Goal: Information Seeking & Learning: Learn about a topic

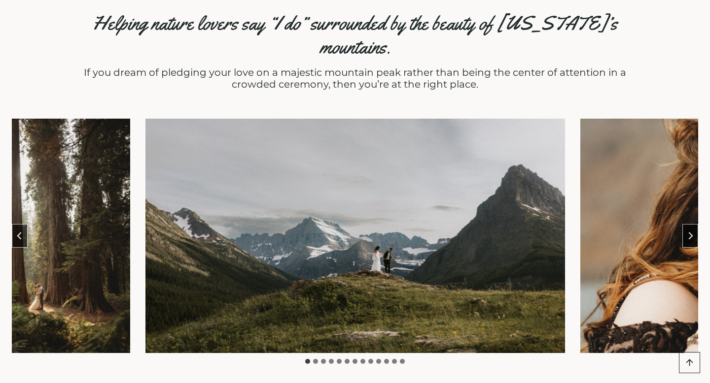
scroll to position [400, 0]
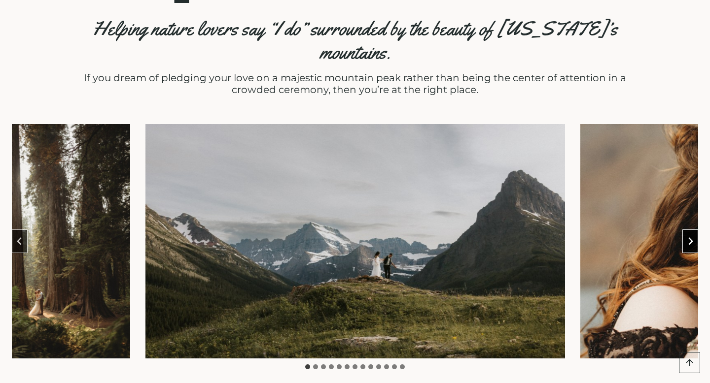
click at [682, 230] on button "Next slide" at bounding box center [690, 242] width 16 height 24
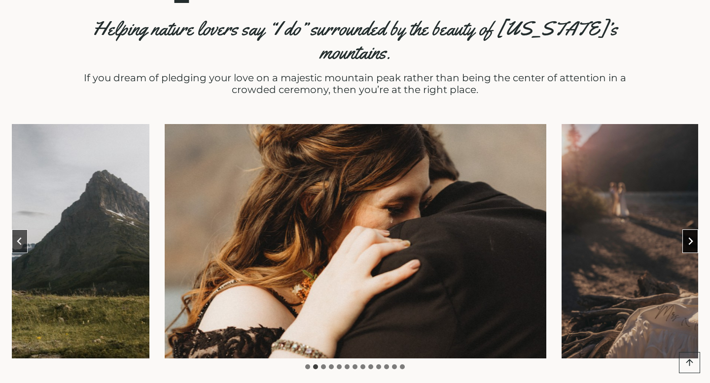
click at [690, 230] on button "Next slide" at bounding box center [690, 242] width 16 height 24
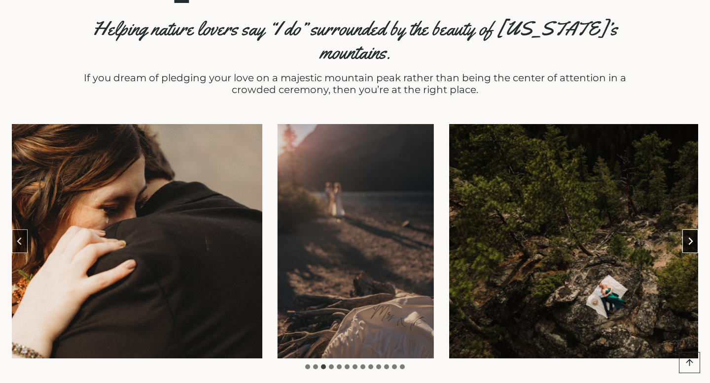
click at [690, 230] on button "Next slide" at bounding box center [690, 242] width 16 height 24
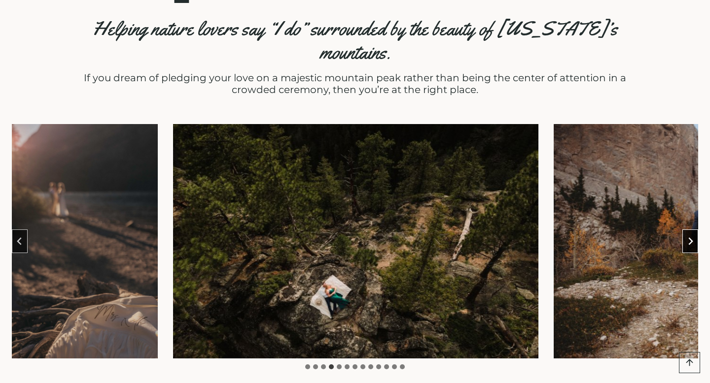
click at [690, 230] on button "Next slide" at bounding box center [690, 242] width 16 height 24
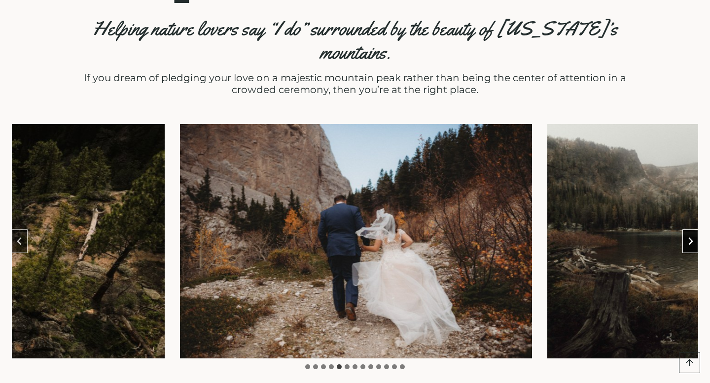
click at [690, 230] on button "Next slide" at bounding box center [690, 242] width 16 height 24
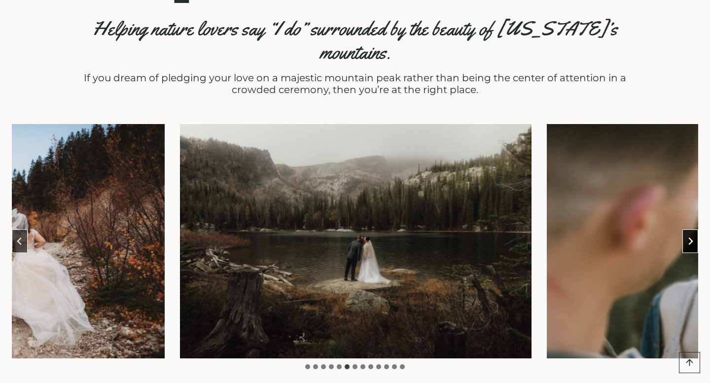
click at [690, 230] on button "Next slide" at bounding box center [690, 242] width 16 height 24
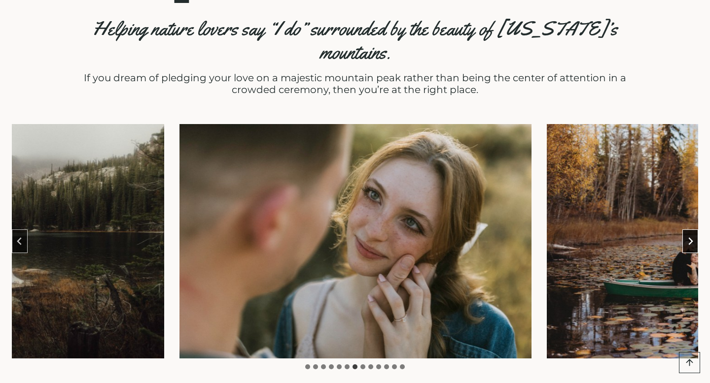
click at [690, 230] on button "Next slide" at bounding box center [690, 242] width 16 height 24
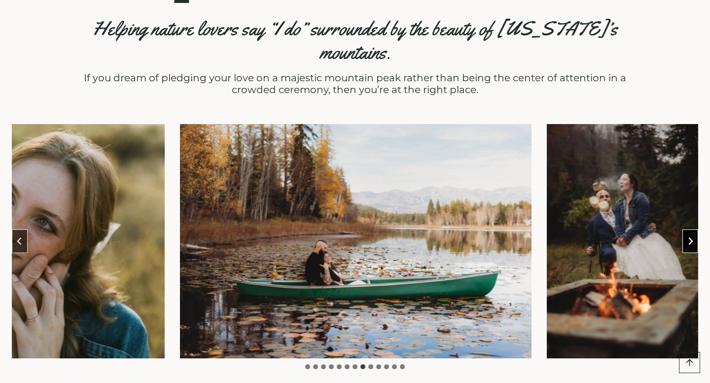
click at [690, 230] on button "Next slide" at bounding box center [690, 242] width 16 height 24
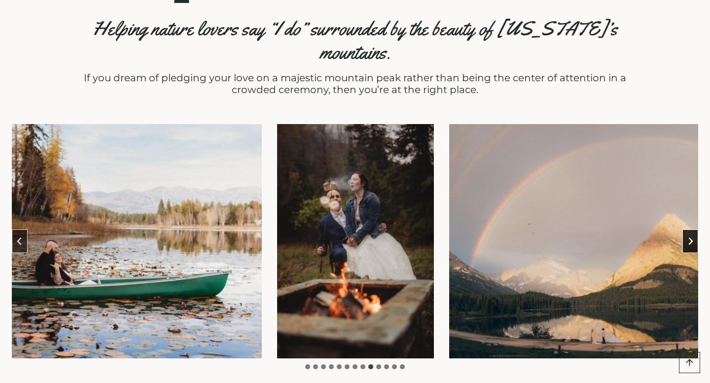
click at [690, 230] on button "Next slide" at bounding box center [690, 242] width 16 height 24
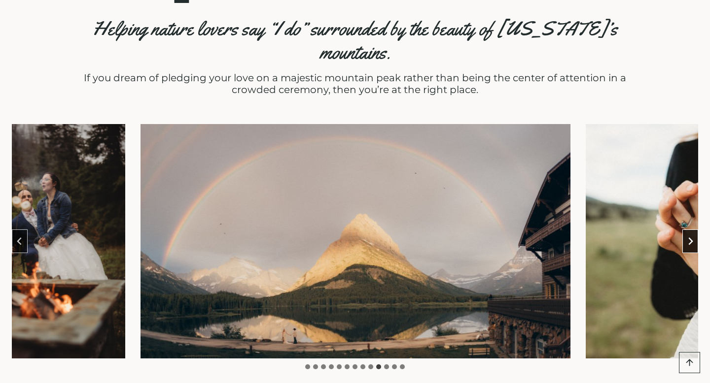
click at [695, 230] on button "Next slide" at bounding box center [690, 242] width 16 height 24
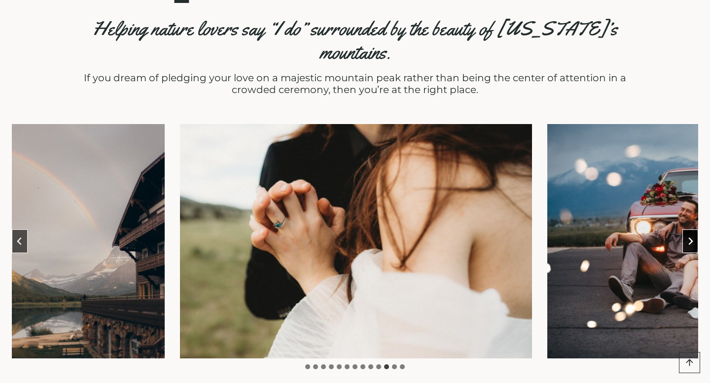
click at [695, 230] on button "Next slide" at bounding box center [690, 242] width 16 height 24
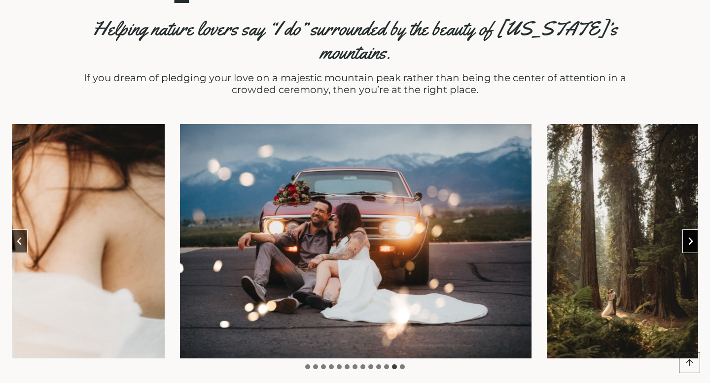
click at [694, 230] on button "Next slide" at bounding box center [690, 242] width 16 height 24
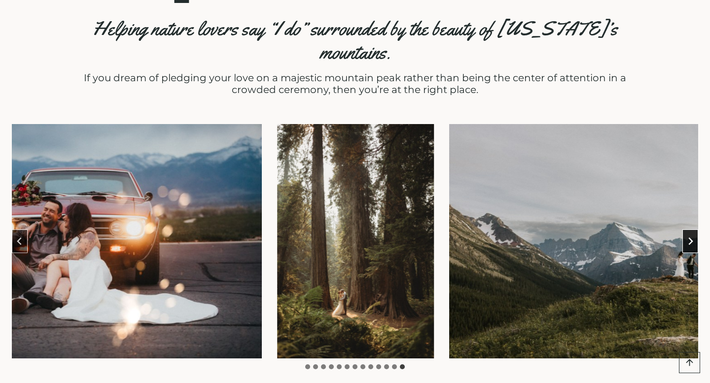
click at [694, 230] on button "Go to first slide" at bounding box center [690, 242] width 16 height 24
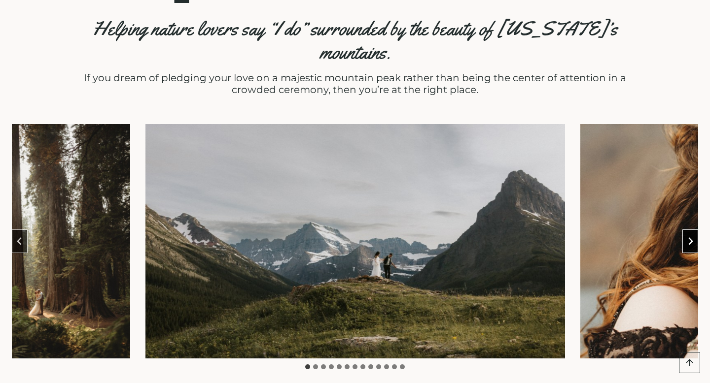
click at [694, 230] on button "Next slide" at bounding box center [690, 242] width 16 height 24
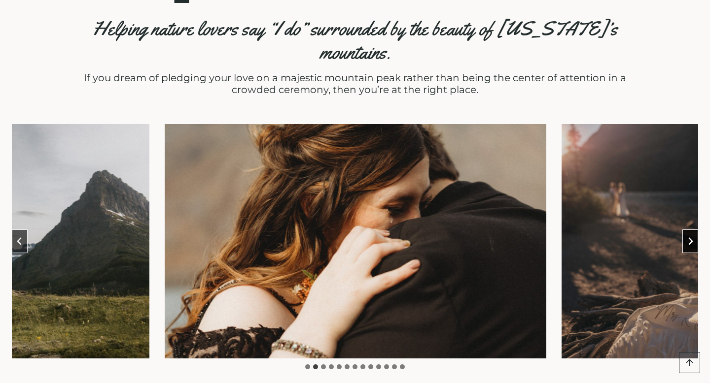
click at [694, 230] on button "Next slide" at bounding box center [690, 242] width 16 height 24
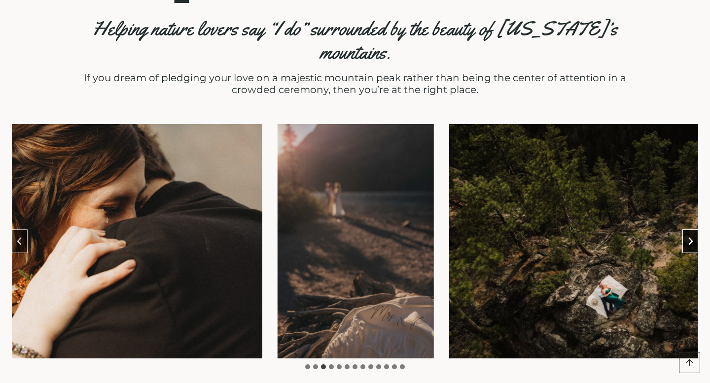
click at [694, 230] on button "Next slide" at bounding box center [690, 242] width 16 height 24
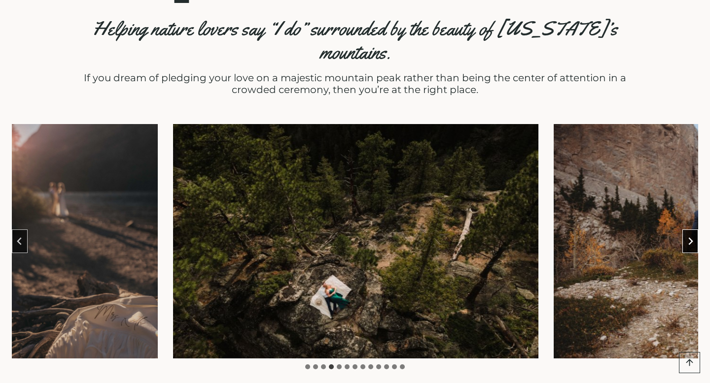
click at [694, 230] on button "Next slide" at bounding box center [690, 242] width 16 height 24
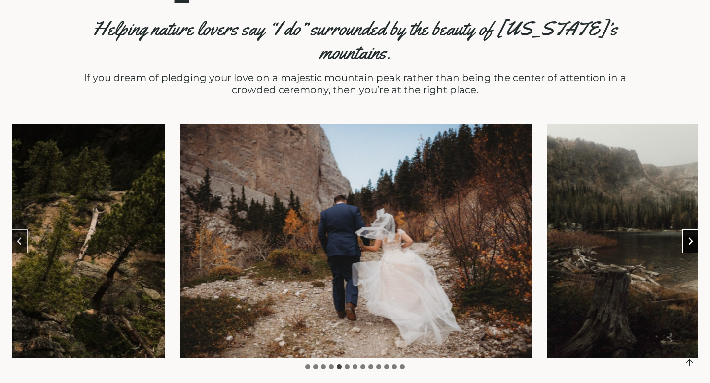
click at [694, 230] on button "Next slide" at bounding box center [690, 242] width 16 height 24
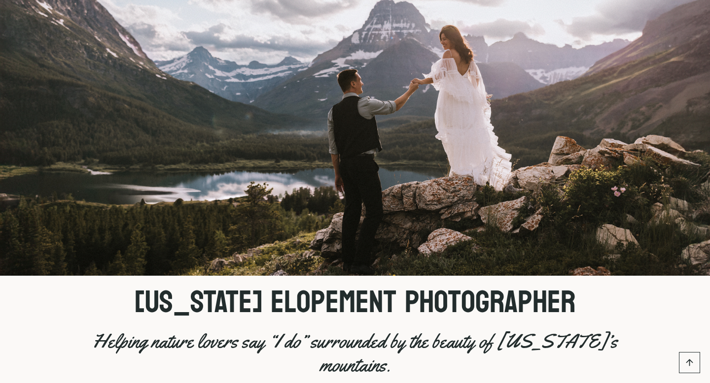
scroll to position [0, 0]
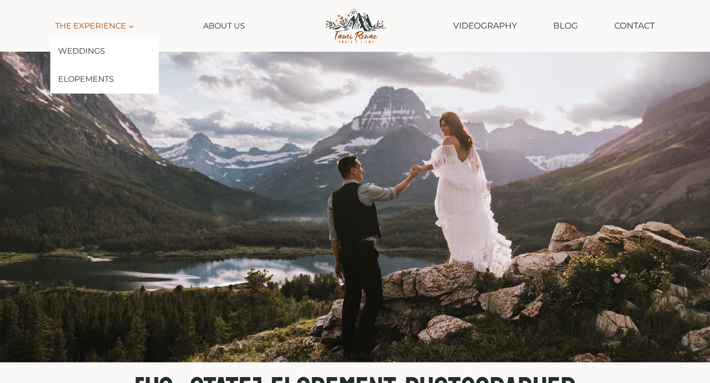
click at [123, 32] on link "The Experience Expand" at bounding box center [94, 26] width 88 height 22
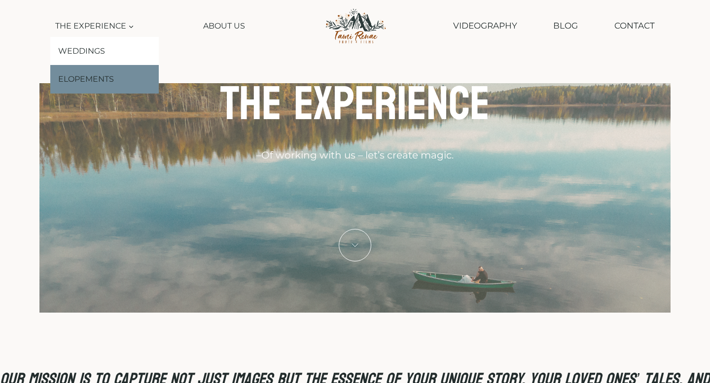
click at [103, 72] on link "Elopements" at bounding box center [104, 79] width 108 height 29
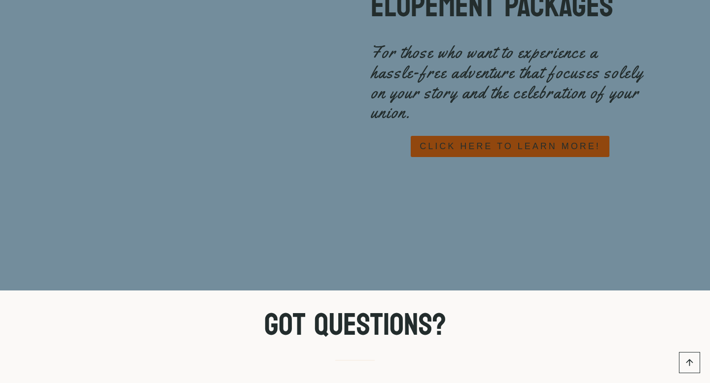
scroll to position [4500, 0]
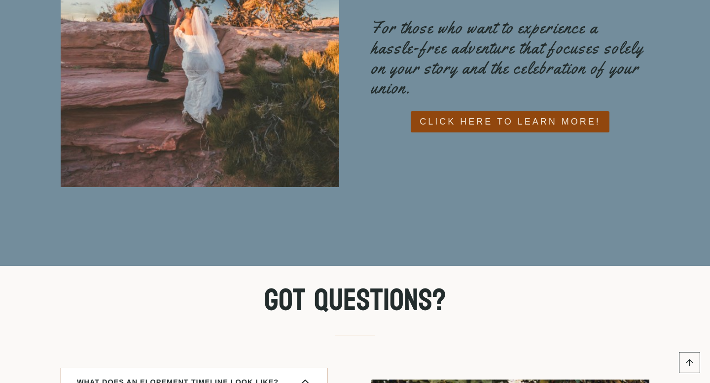
click at [508, 115] on span "CLICK HERE TO LEARN MORE!" at bounding box center [509, 122] width 180 height 14
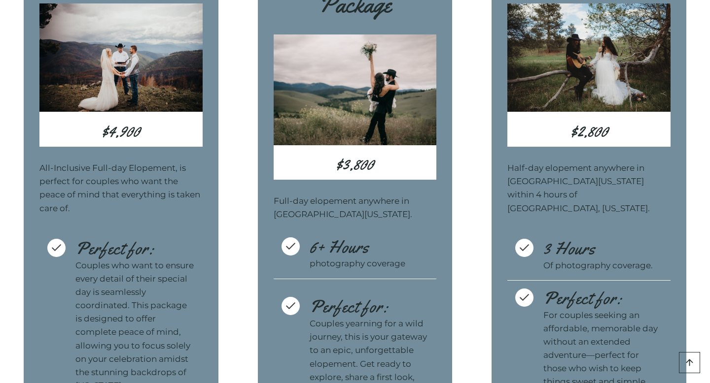
scroll to position [3048, 0]
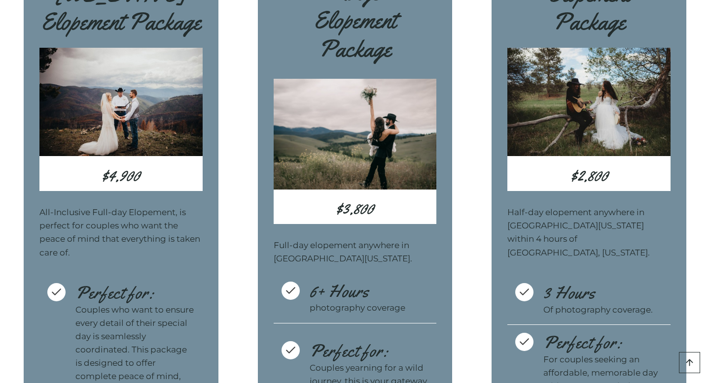
click at [588, 156] on img at bounding box center [588, 102] width 163 height 108
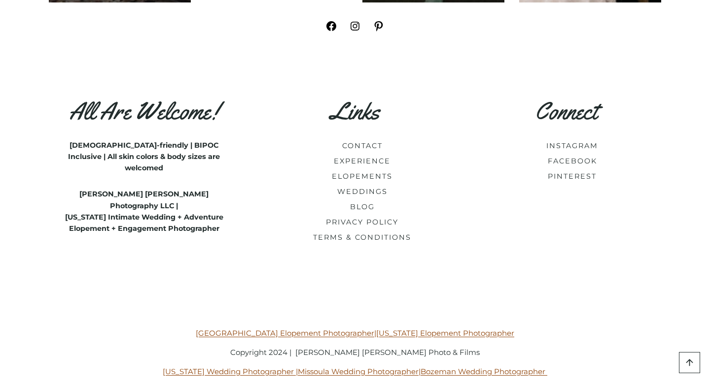
scroll to position [5808, 0]
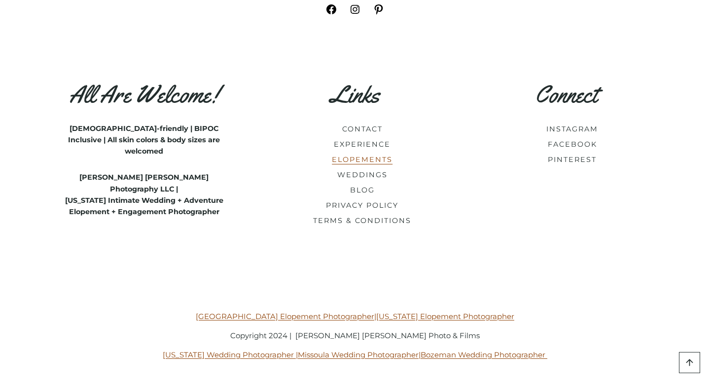
click at [376, 163] on link "ELOPEMENTS" at bounding box center [362, 159] width 61 height 9
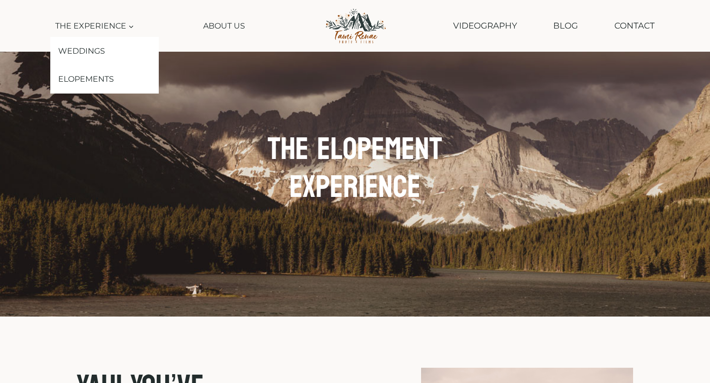
click at [102, 77] on link "Elopements" at bounding box center [104, 79] width 108 height 29
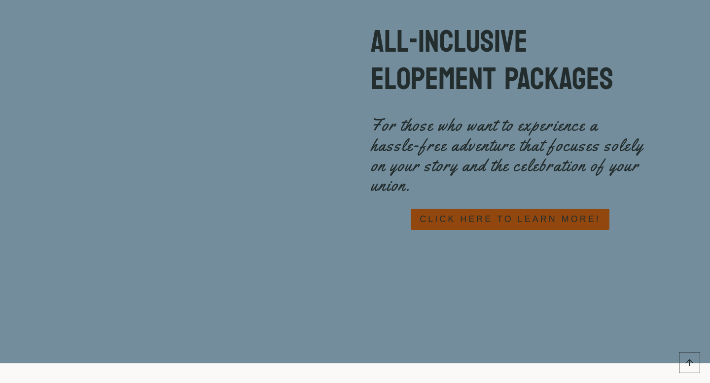
scroll to position [4383, 0]
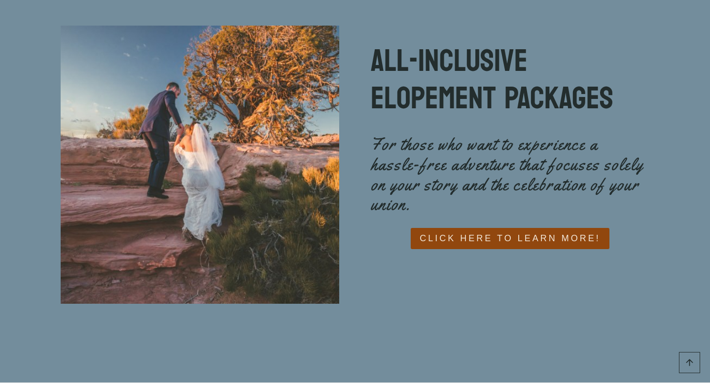
click at [505, 232] on span "CLICK HERE TO LEARN MORE!" at bounding box center [509, 239] width 180 height 14
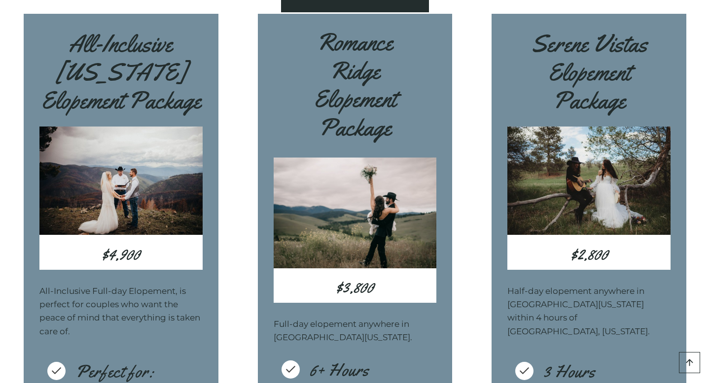
scroll to position [2919, 0]
